Goal: Check status

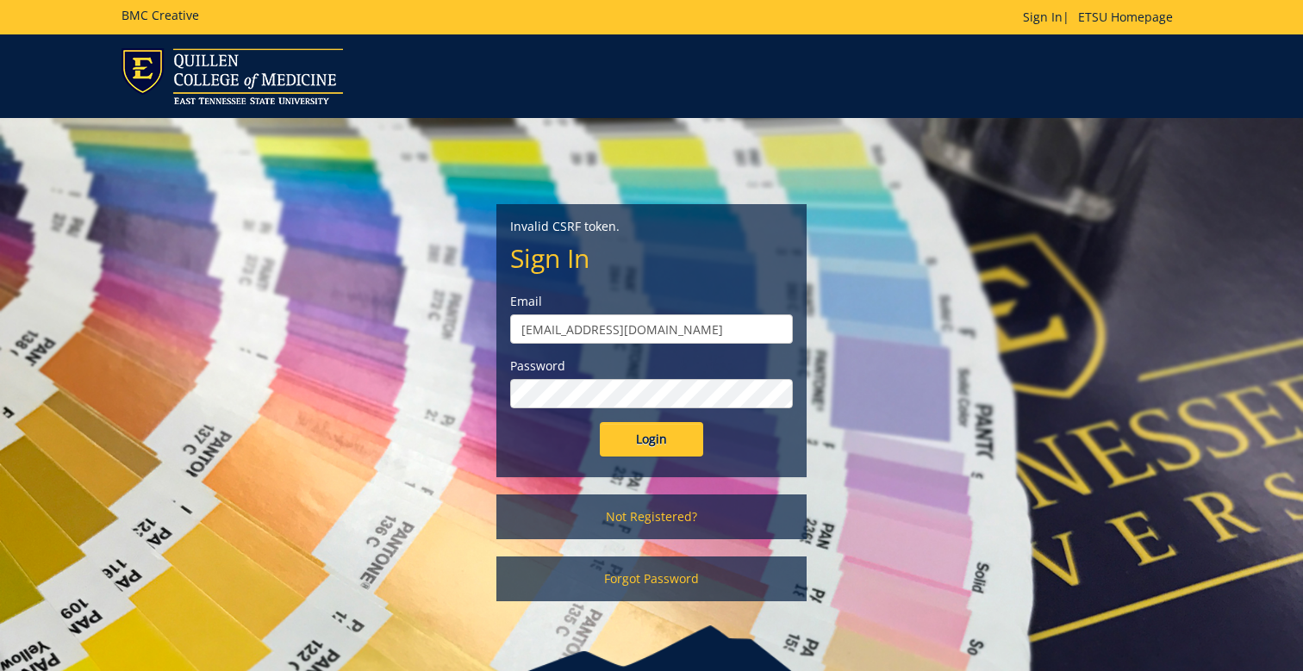
click at [659, 445] on input "Login" at bounding box center [651, 439] width 103 height 34
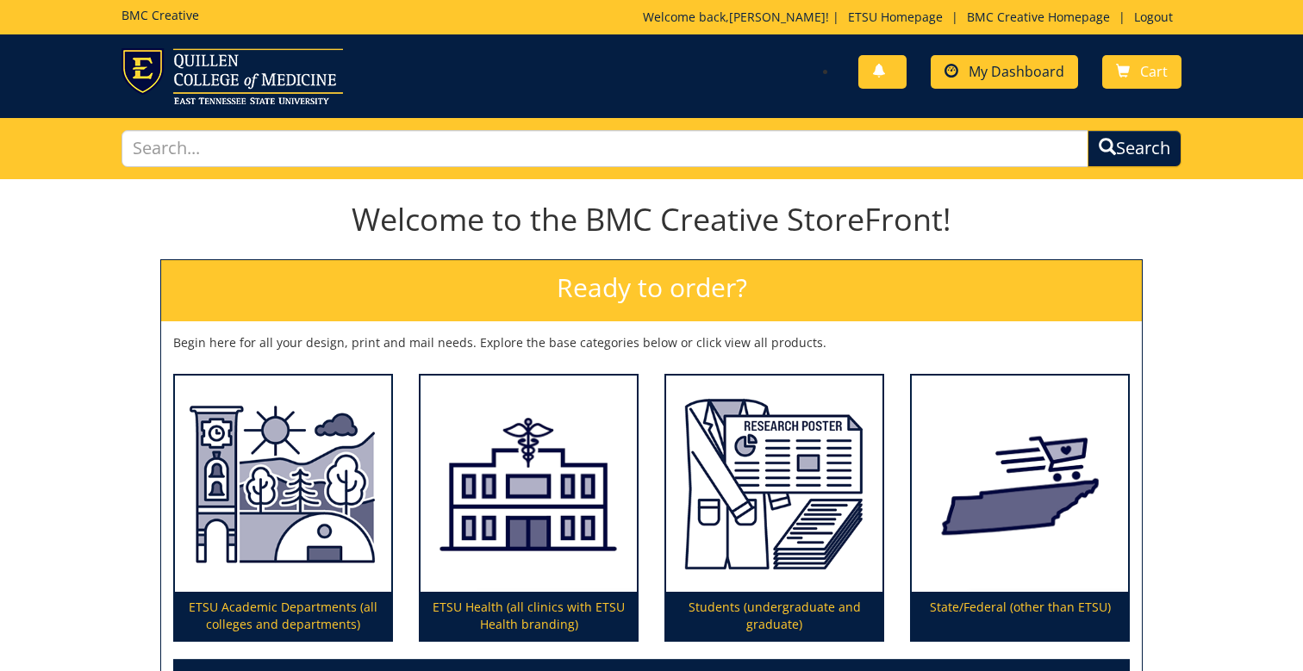
click at [1028, 72] on span "My Dashboard" at bounding box center [1016, 71] width 96 height 19
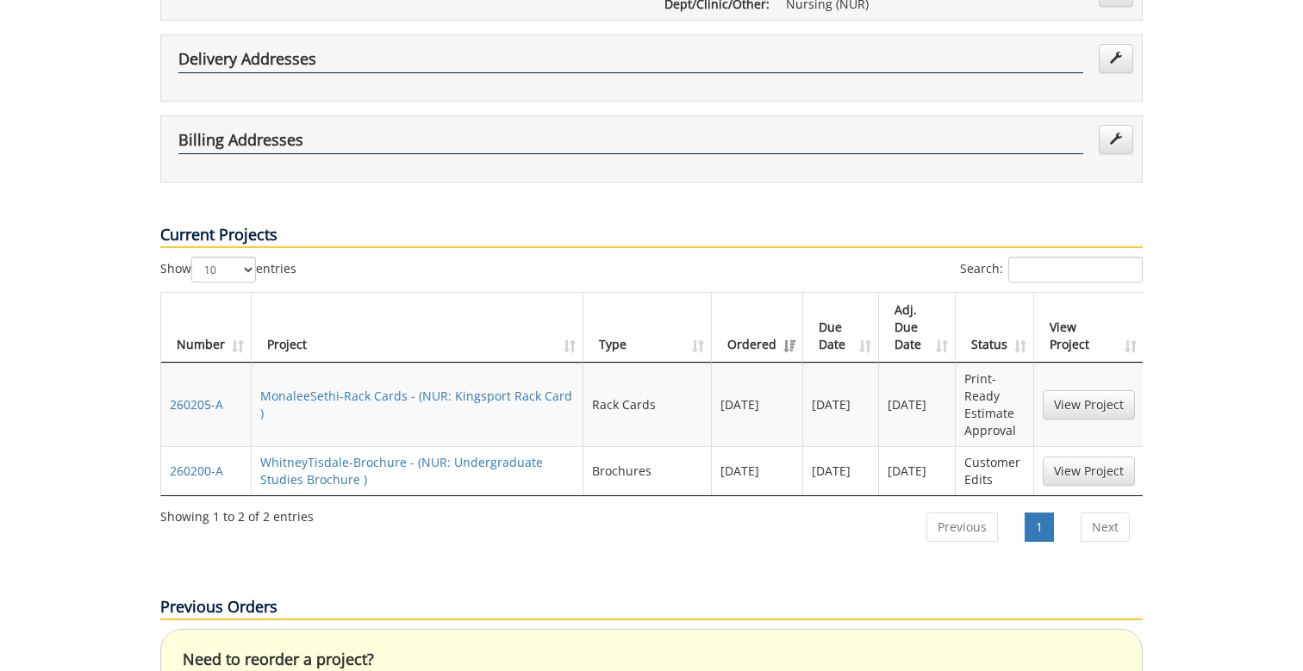
scroll to position [436, 0]
click at [1074, 389] on link "View Project" at bounding box center [1088, 403] width 92 height 29
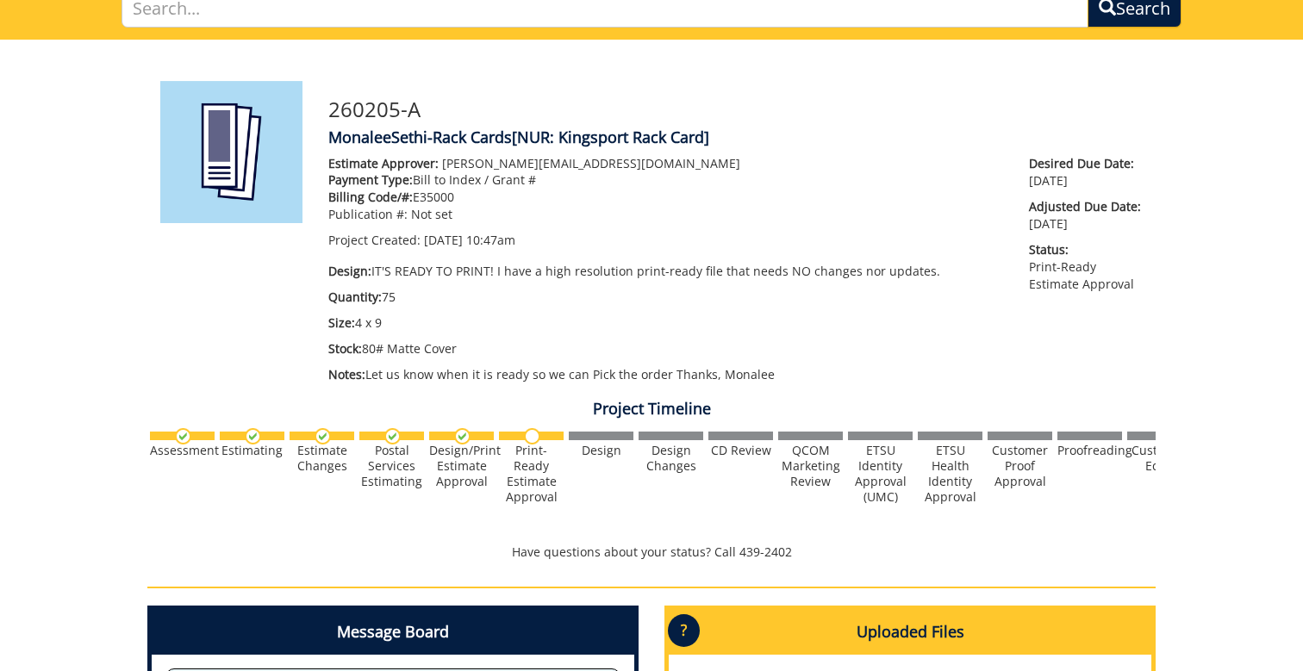
scroll to position [141, 0]
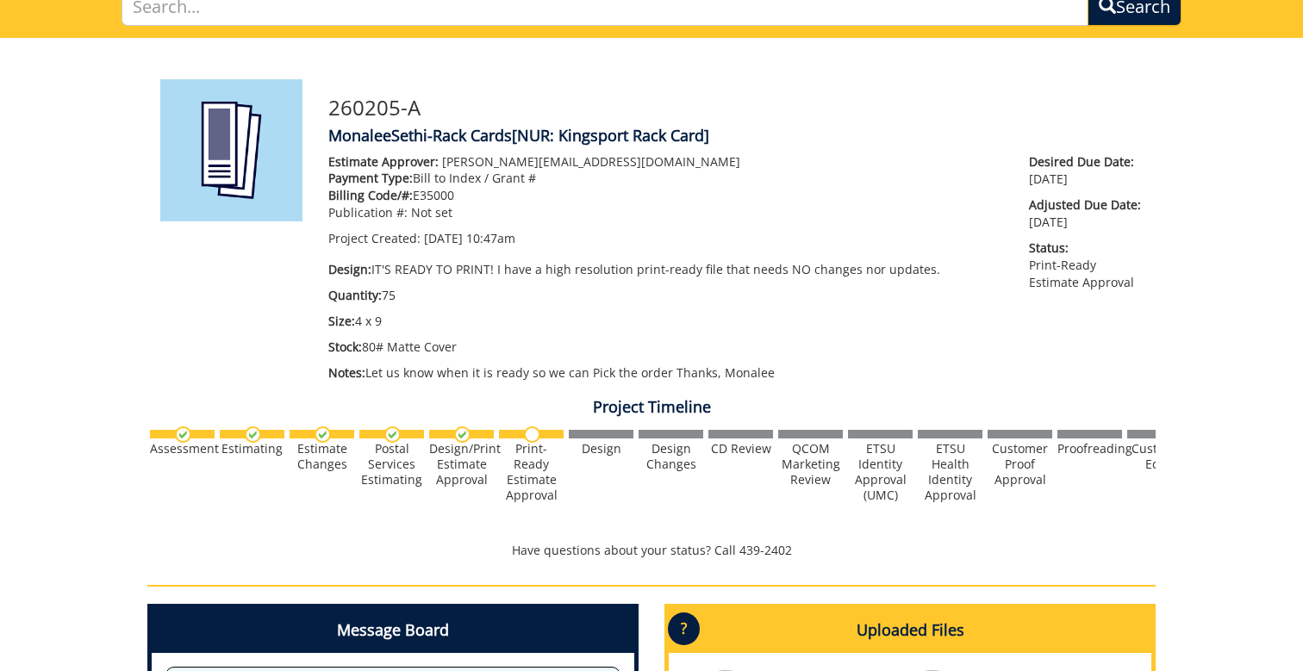
click at [537, 432] on img at bounding box center [532, 434] width 16 height 16
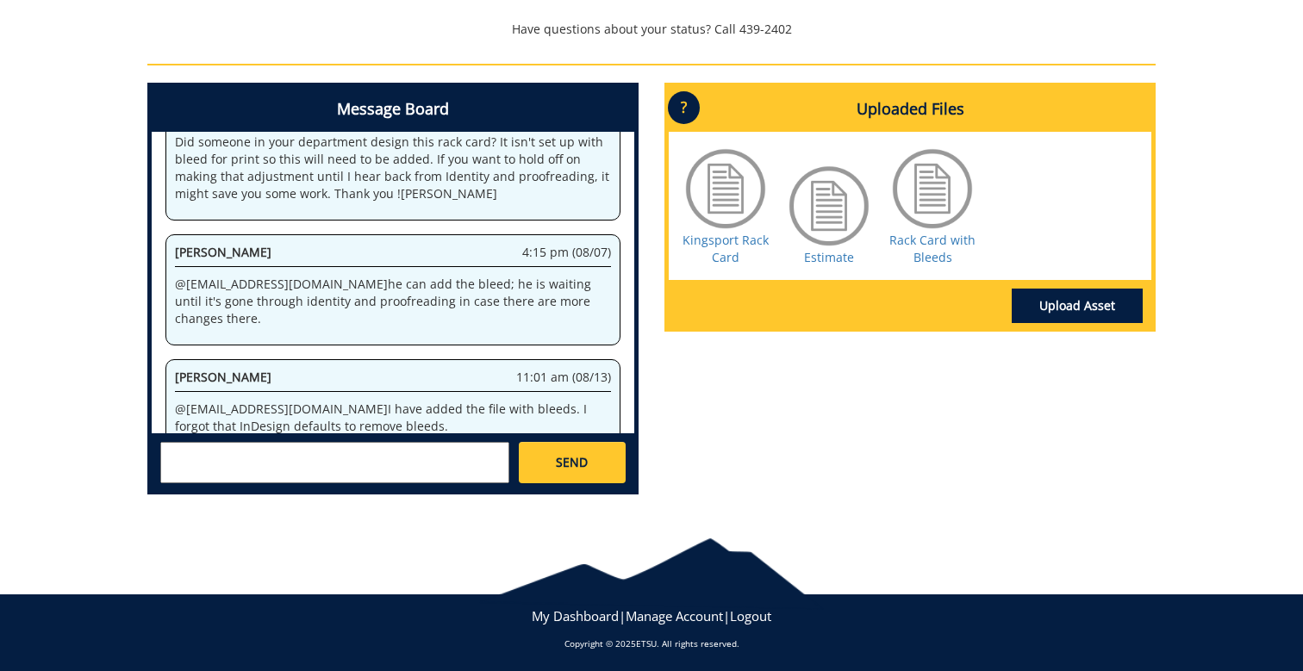
scroll to position [229, 0]
drag, startPoint x: 185, startPoint y: 371, endPoint x: 288, endPoint y: 370, distance: 102.5
click at [288, 401] on p "@ fair@mail.etsu.edu I have added the file with bleeds. I forgot that InDesign …" at bounding box center [393, 418] width 436 height 34
copy p "fair@mail.etsu.edu"
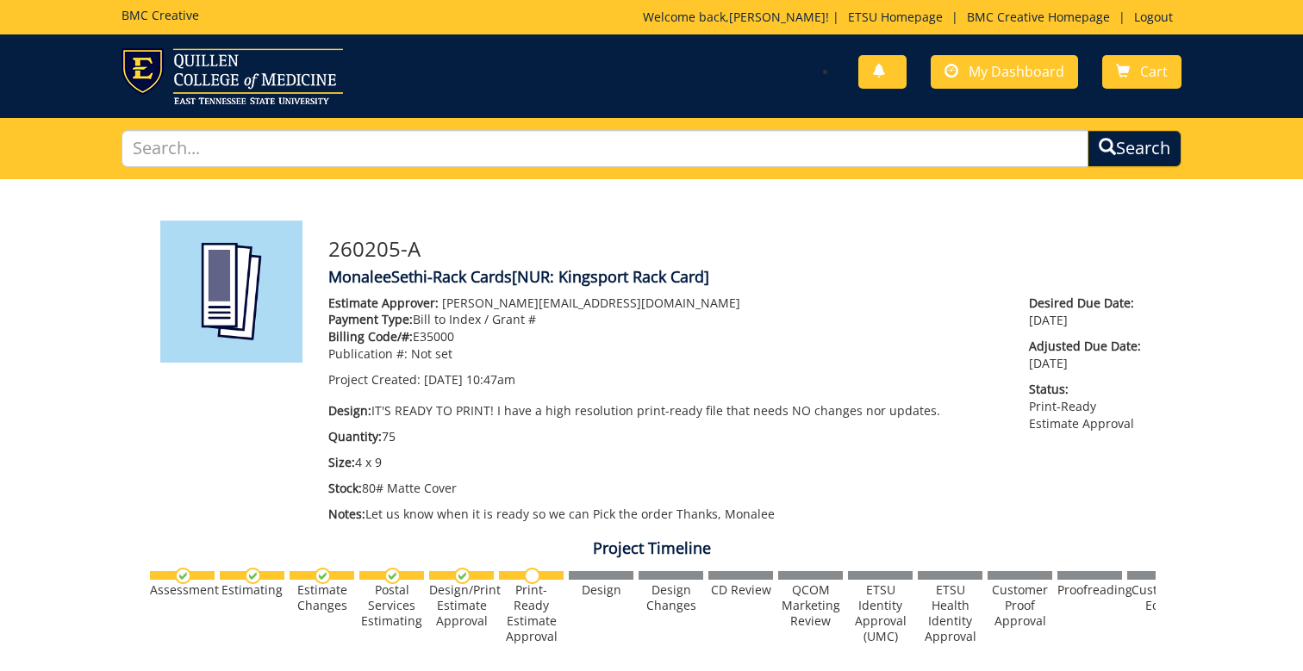
scroll to position [0, 0]
